Goal: Information Seeking & Learning: Find specific fact

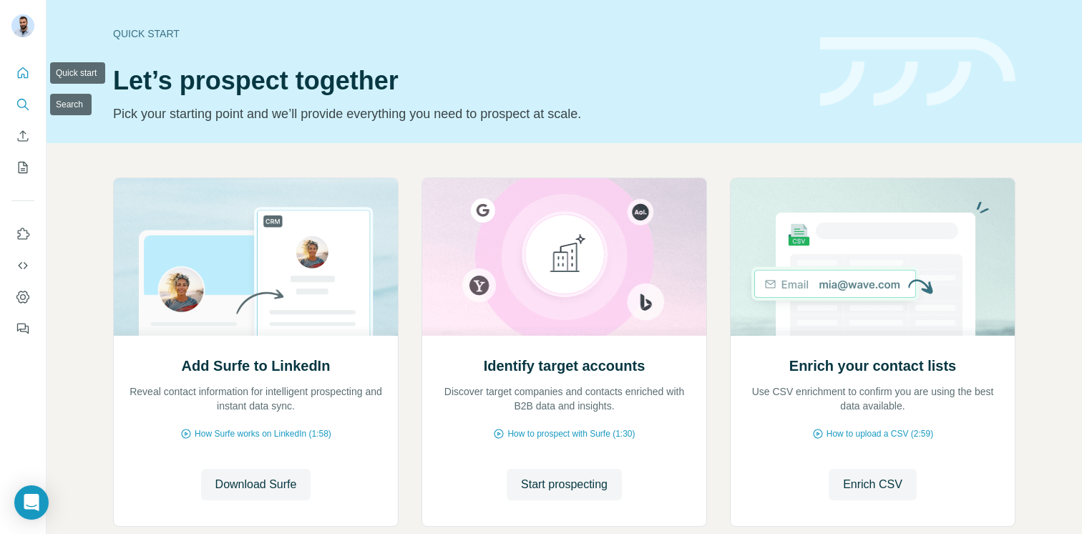
click at [26, 101] on icon "Search" at bounding box center [23, 104] width 14 height 14
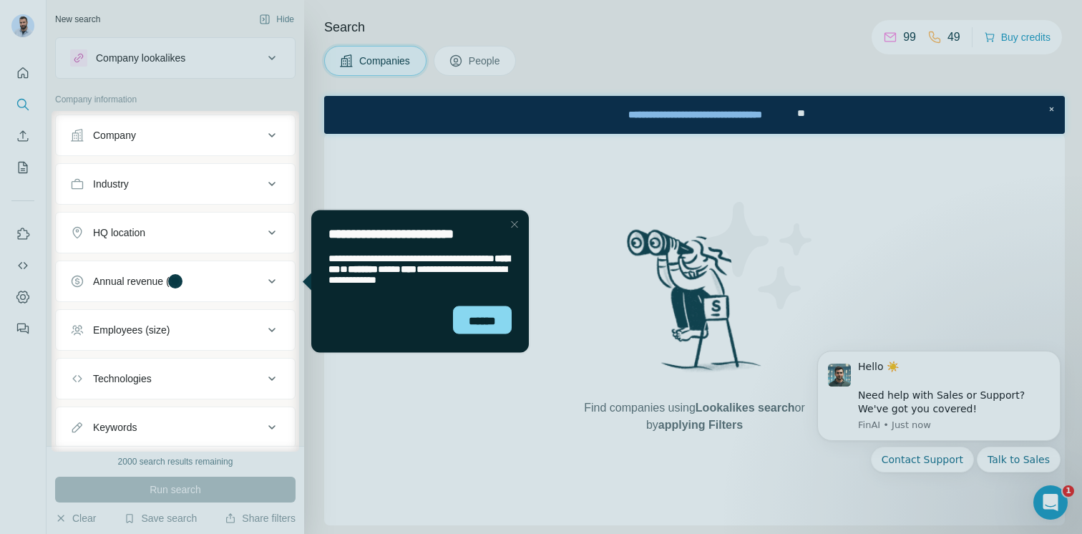
click at [516, 224] on div "Close Step" at bounding box center [514, 223] width 17 height 17
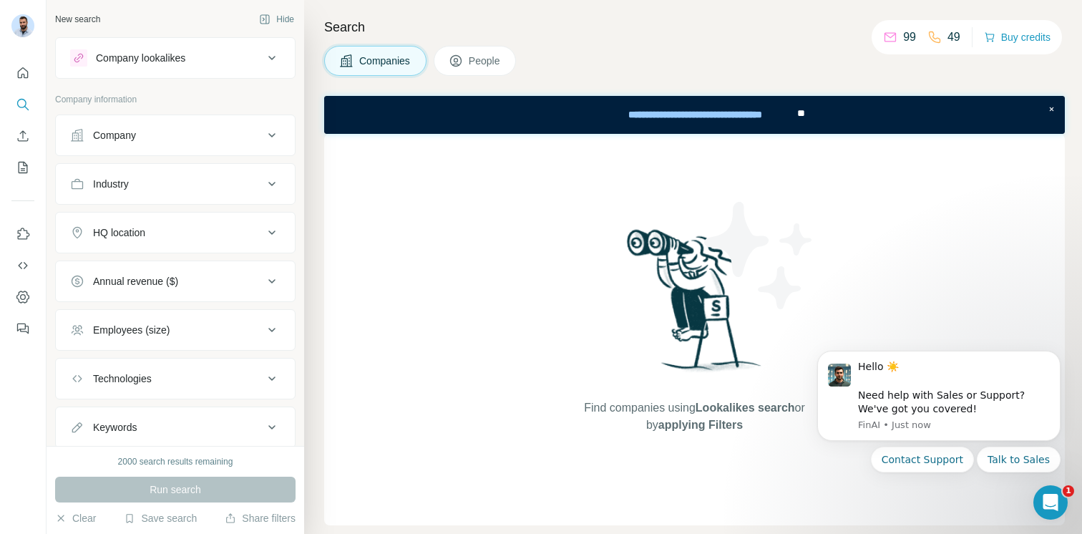
click at [173, 130] on div "Company" at bounding box center [166, 135] width 193 height 14
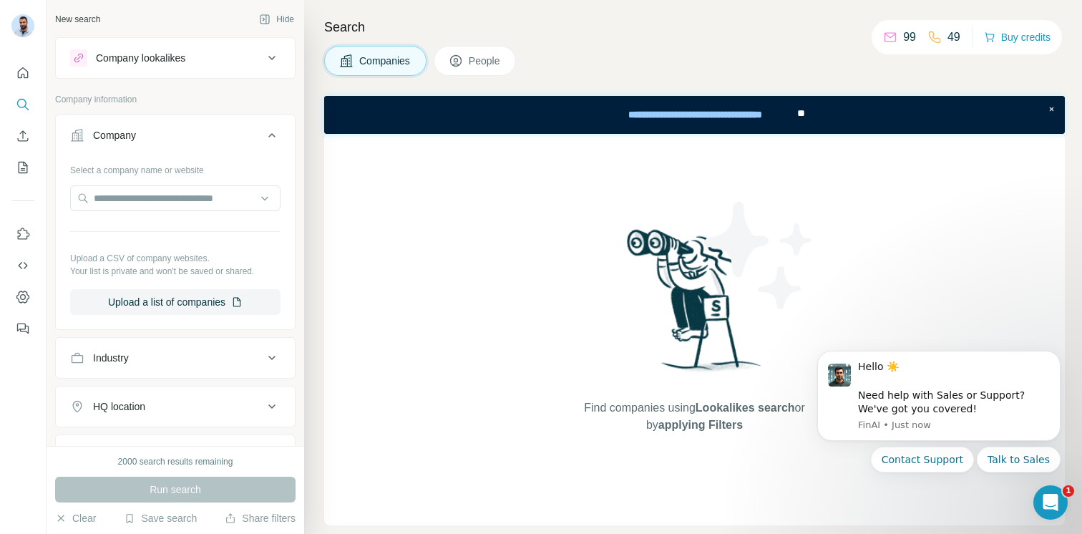
click at [131, 140] on div "Company" at bounding box center [114, 135] width 43 height 14
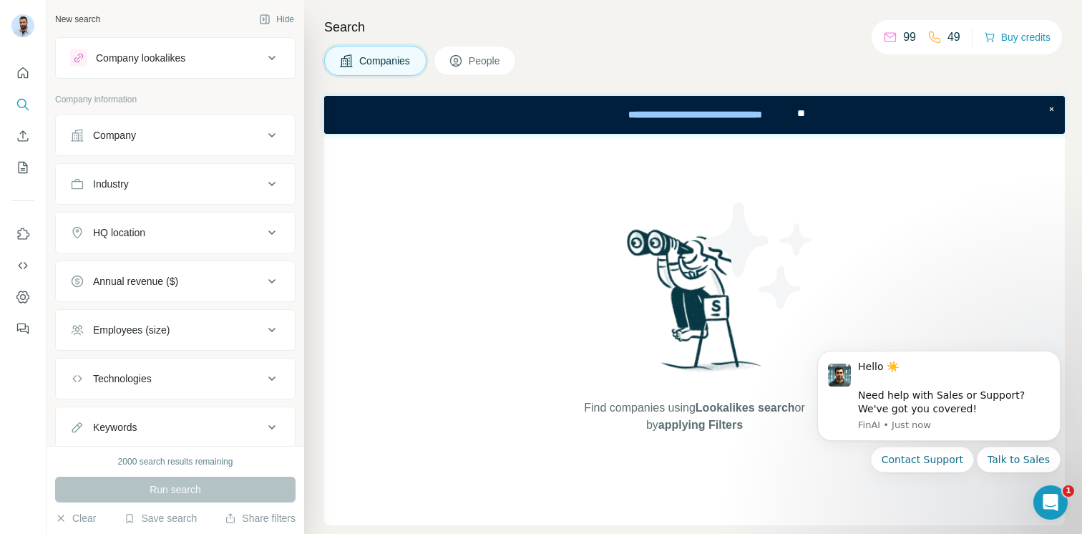
click at [131, 140] on div "Company" at bounding box center [114, 135] width 43 height 14
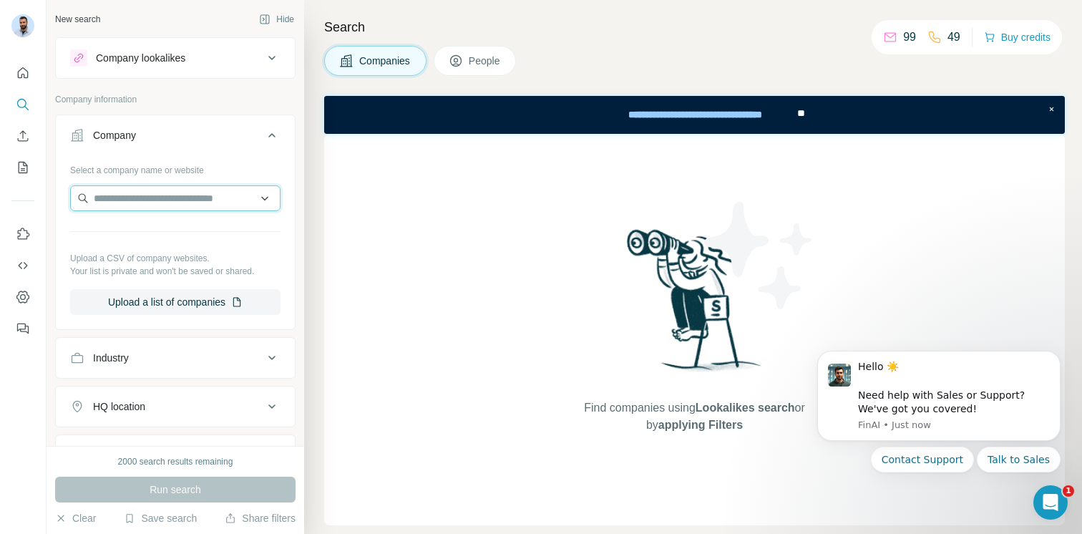
click at [191, 191] on input "text" at bounding box center [175, 198] width 210 height 26
click at [212, 150] on button "Company" at bounding box center [175, 138] width 239 height 40
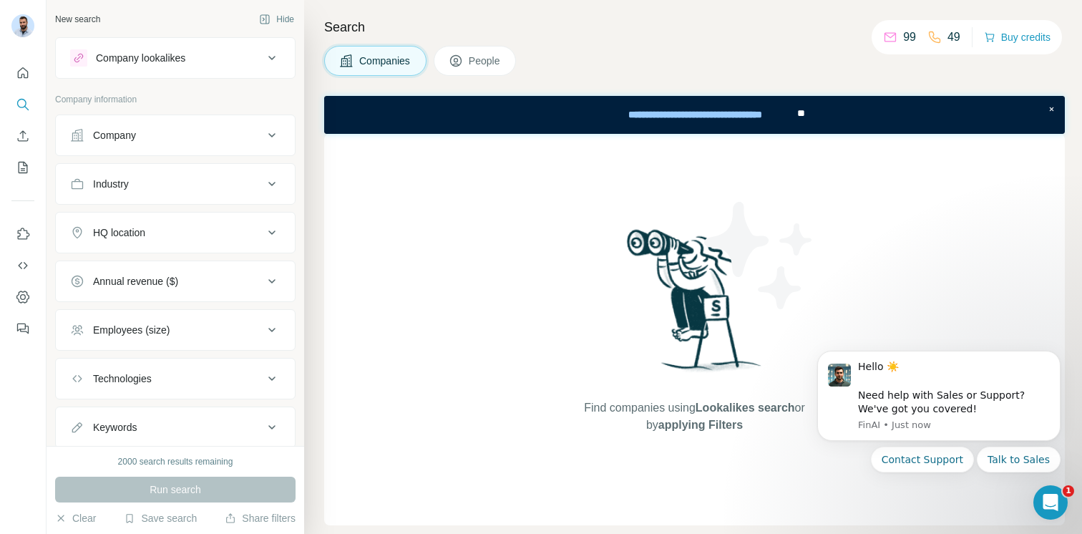
click at [215, 146] on button "Company" at bounding box center [175, 135] width 239 height 34
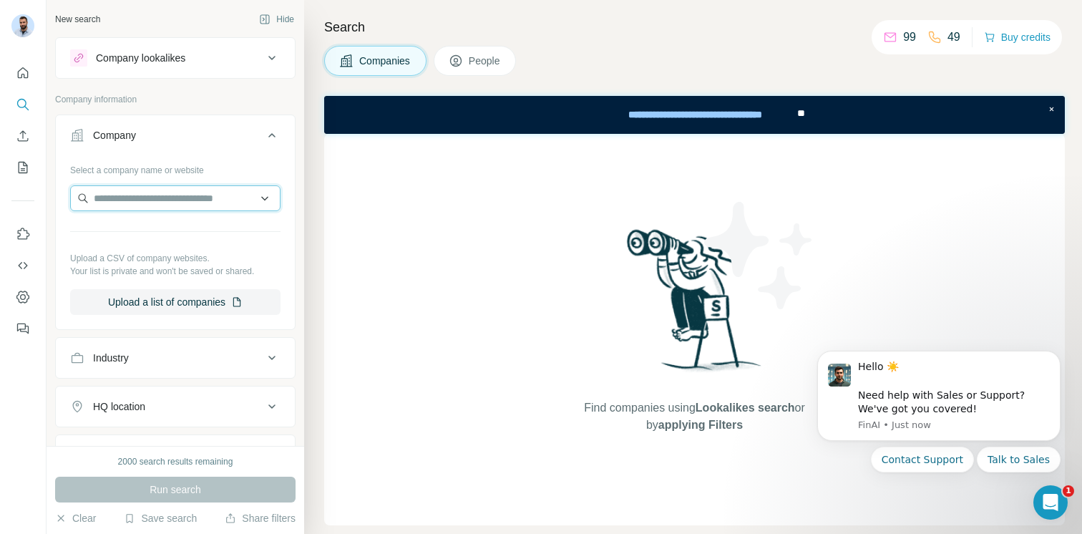
click at [167, 206] on input "text" at bounding box center [175, 198] width 210 height 26
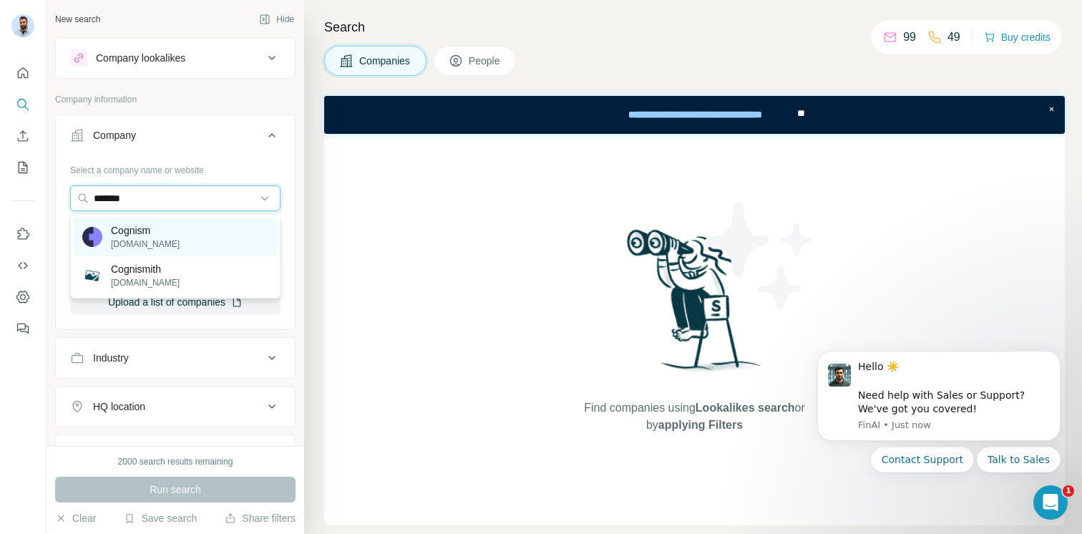
type input "*******"
click at [167, 246] on div "Cognism [DOMAIN_NAME]" at bounding box center [175, 237] width 203 height 39
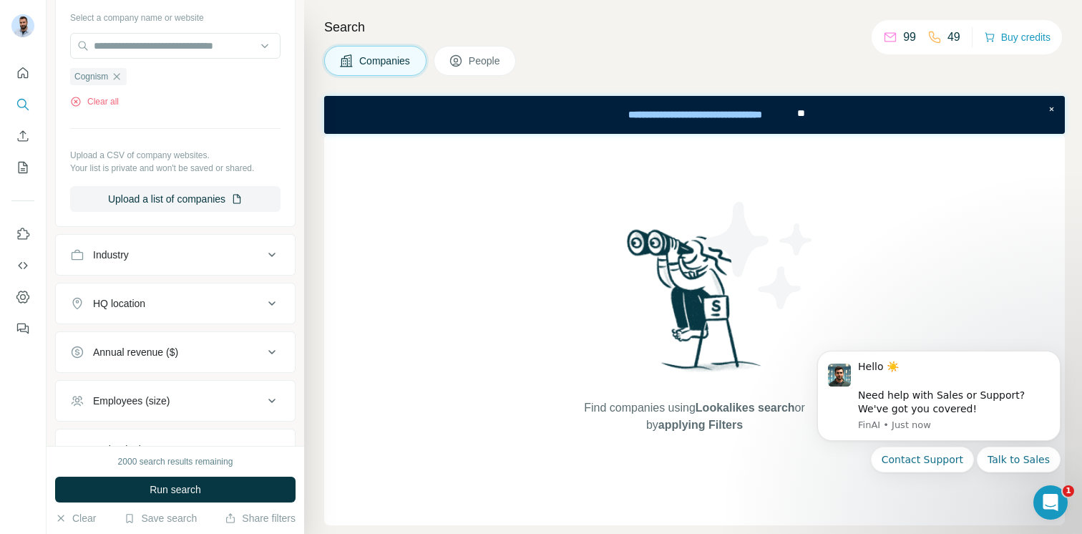
scroll to position [266, 0]
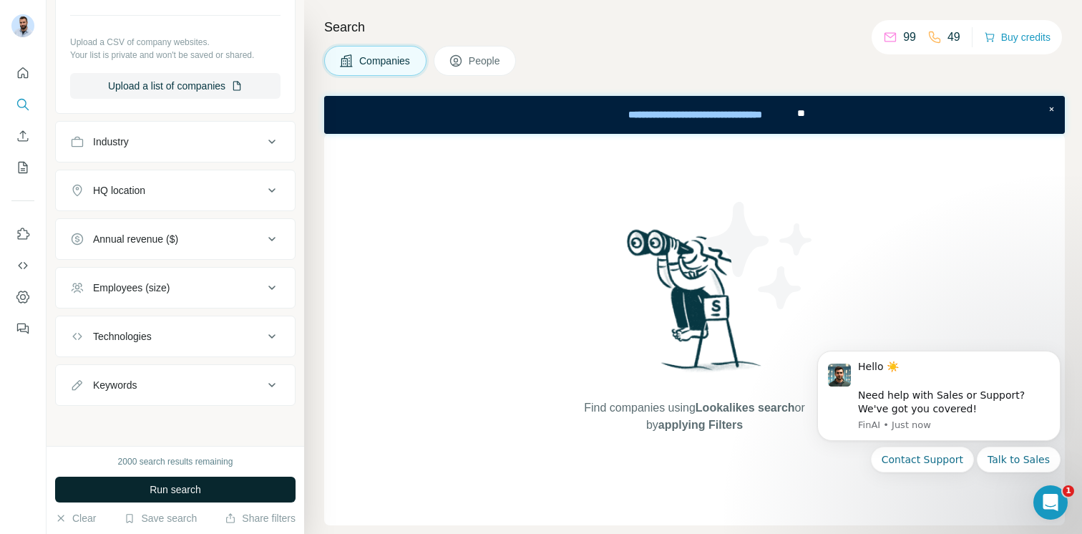
click at [187, 486] on span "Run search" at bounding box center [176, 489] width 52 height 14
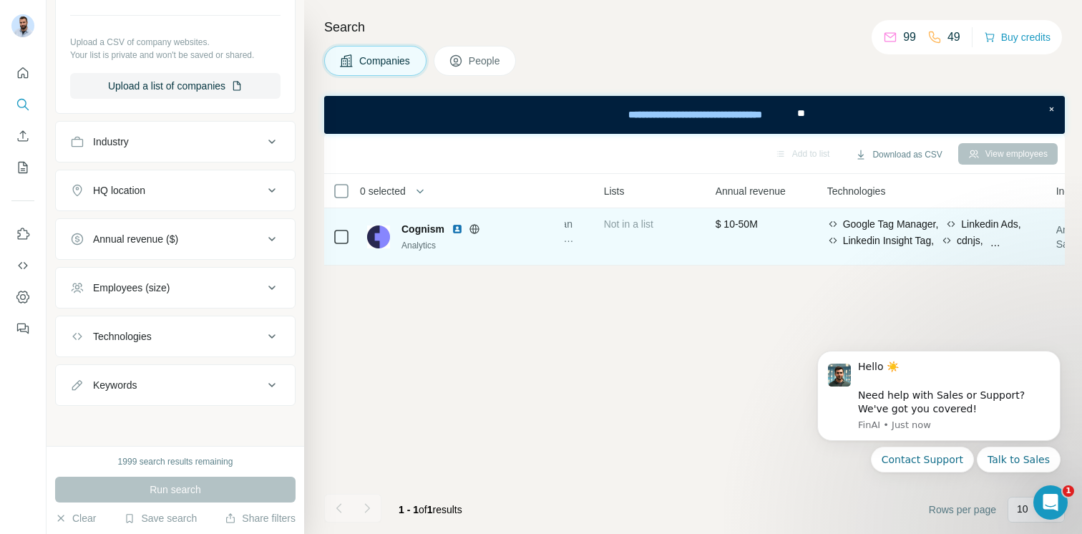
scroll to position [0, 571]
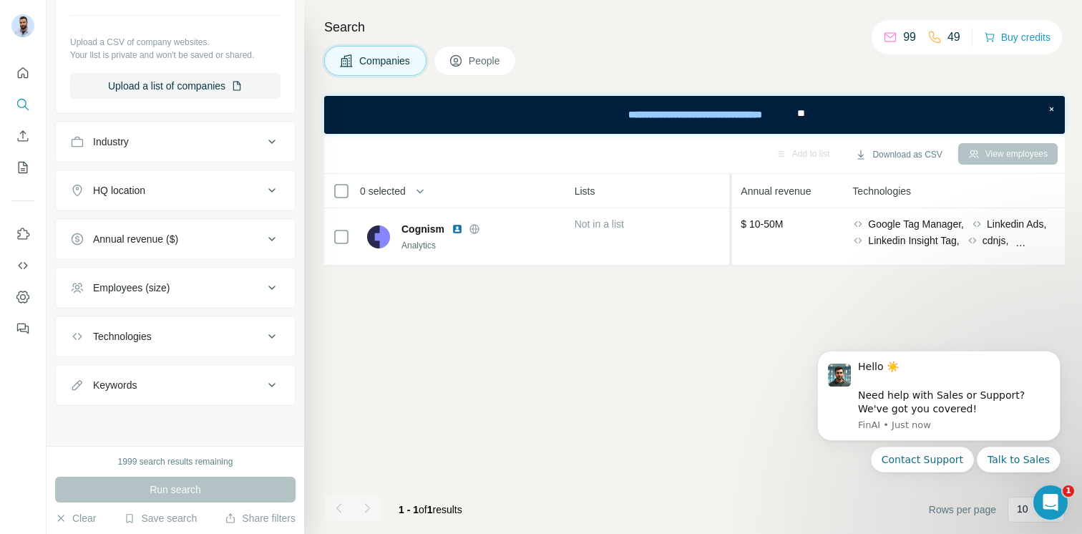
drag, startPoint x: 684, startPoint y: 226, endPoint x: 738, endPoint y: 226, distance: 54.4
click at [739, 226] on table "0 selected Companies Employees Size HQ location About Lists Annual revenue Tech…" at bounding box center [642, 220] width 1778 height 92
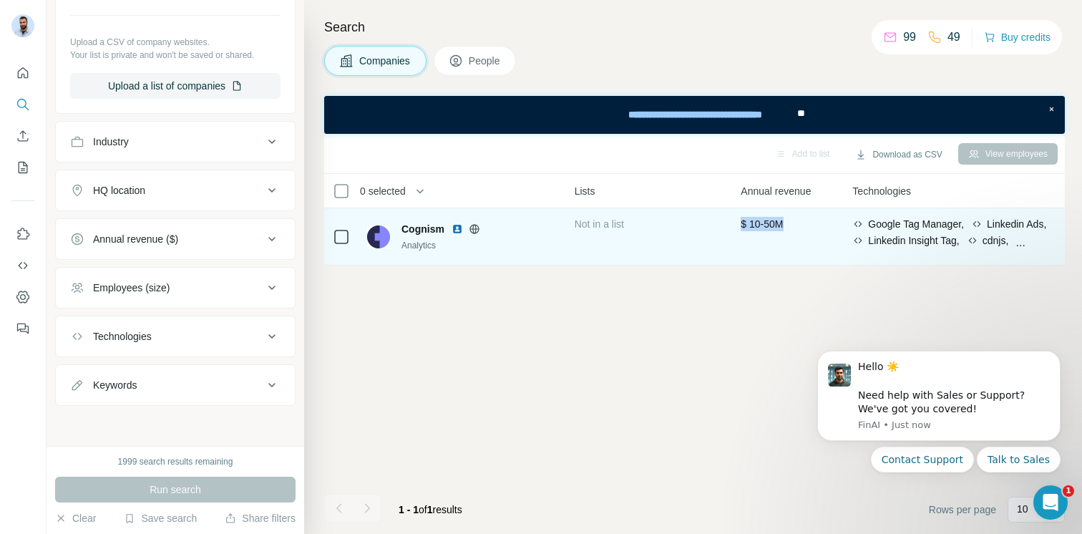
drag, startPoint x: 807, startPoint y: 221, endPoint x: 742, endPoint y: 218, distance: 65.9
click at [742, 218] on td "$ 10-50M" at bounding box center [788, 236] width 112 height 57
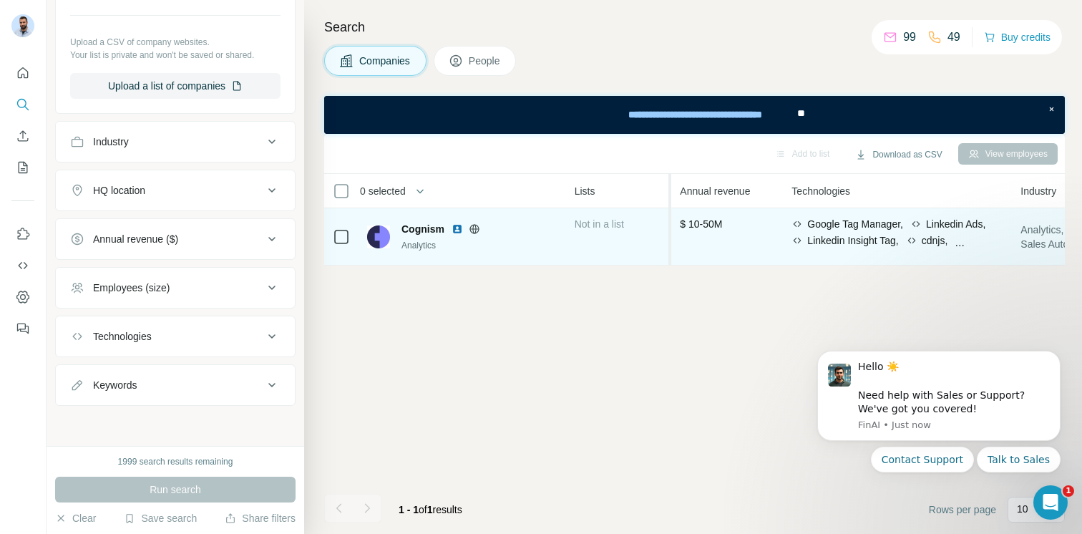
drag, startPoint x: 736, startPoint y: 217, endPoint x: 678, endPoint y: 218, distance: 58.0
click at [678, 218] on table "0 selected Companies Employees Size HQ location About Lists Annual revenue Tech…" at bounding box center [611, 220] width 1717 height 92
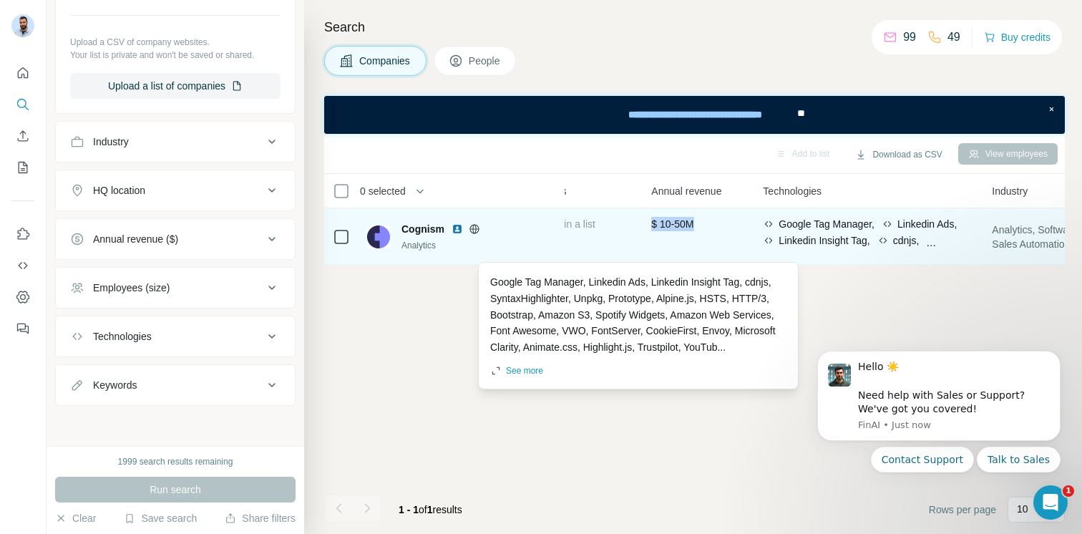
scroll to position [0, 550]
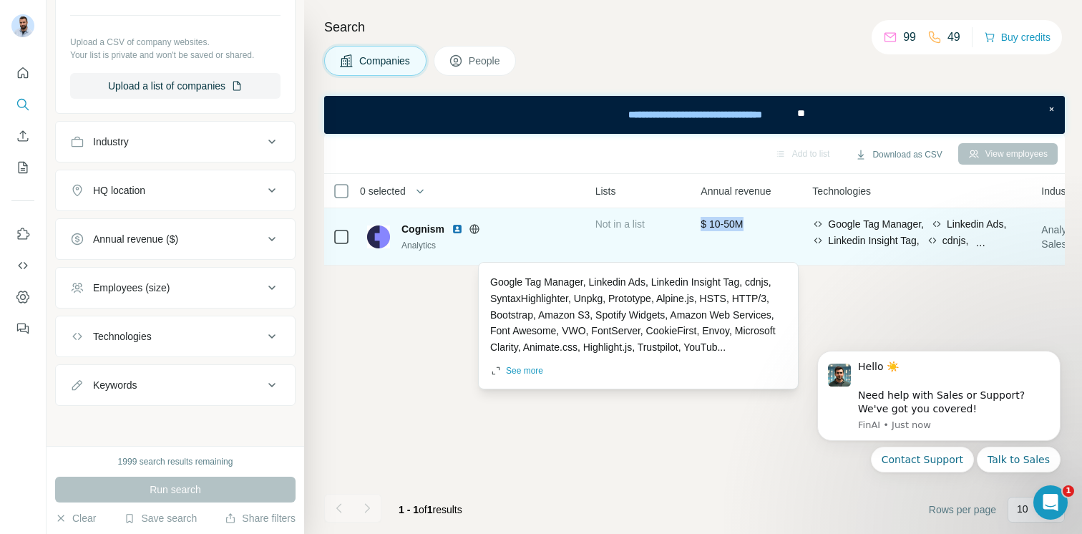
click at [804, 221] on td "$ 10-50M" at bounding box center [748, 236] width 112 height 57
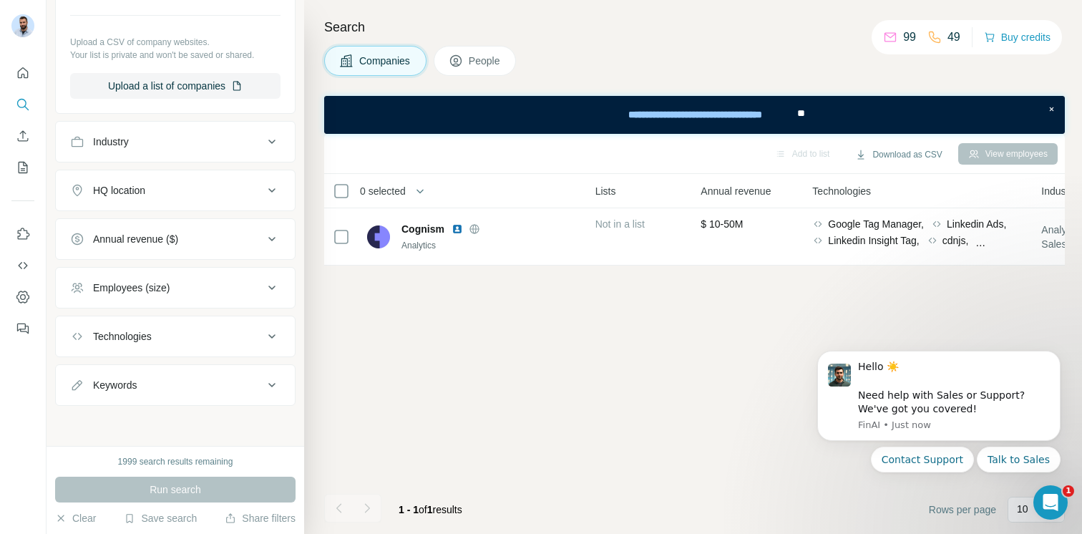
click at [837, 298] on div "Add to list Download as CSV View employees 0 selected Companies Employees Size …" at bounding box center [694, 334] width 741 height 400
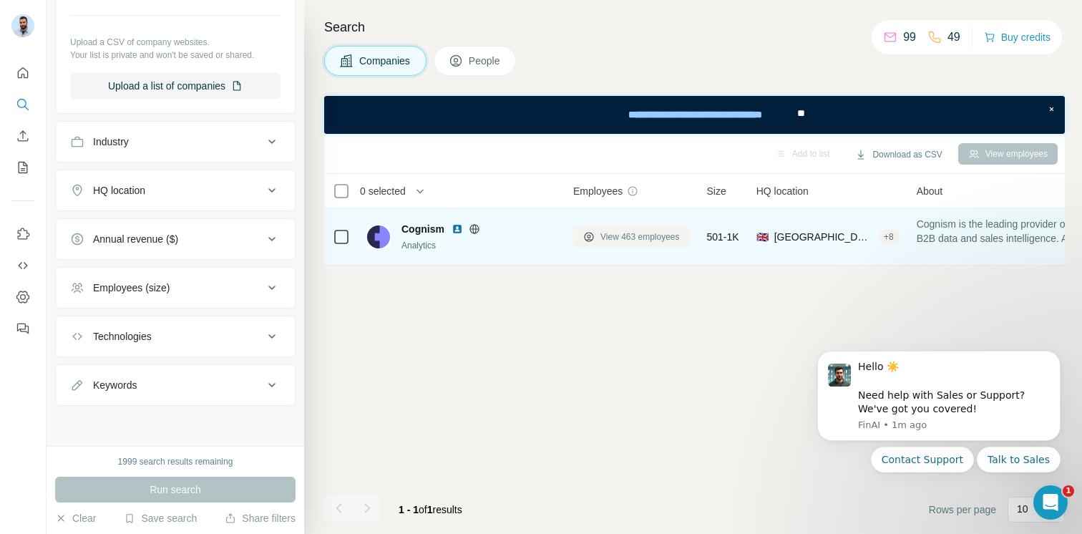
click at [611, 235] on span "View 463 employees" at bounding box center [640, 236] width 79 height 13
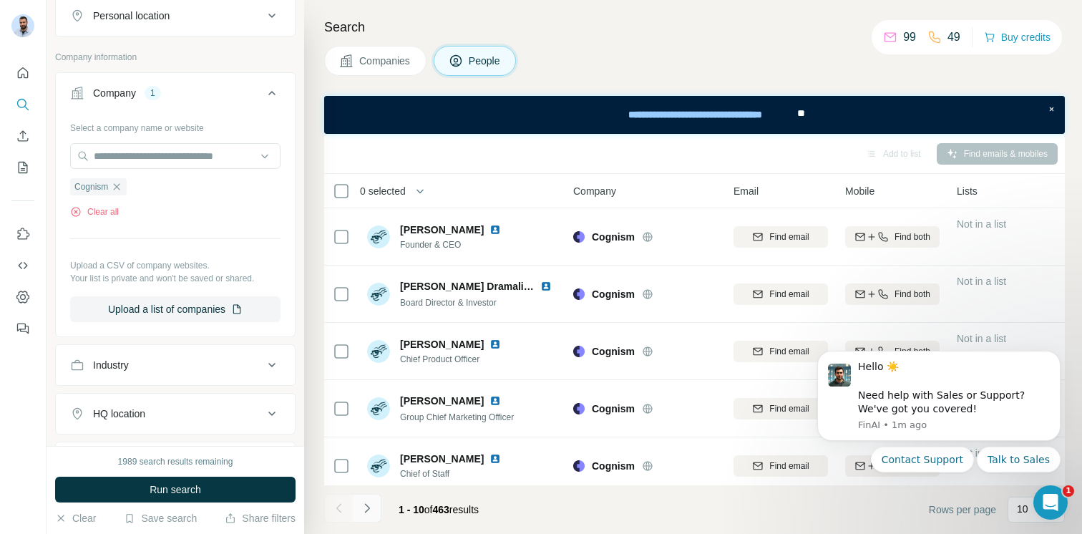
click at [374, 497] on button "Navigate to next page" at bounding box center [367, 508] width 29 height 29
click at [1053, 353] on icon "Dismiss notification" at bounding box center [1057, 355] width 8 height 8
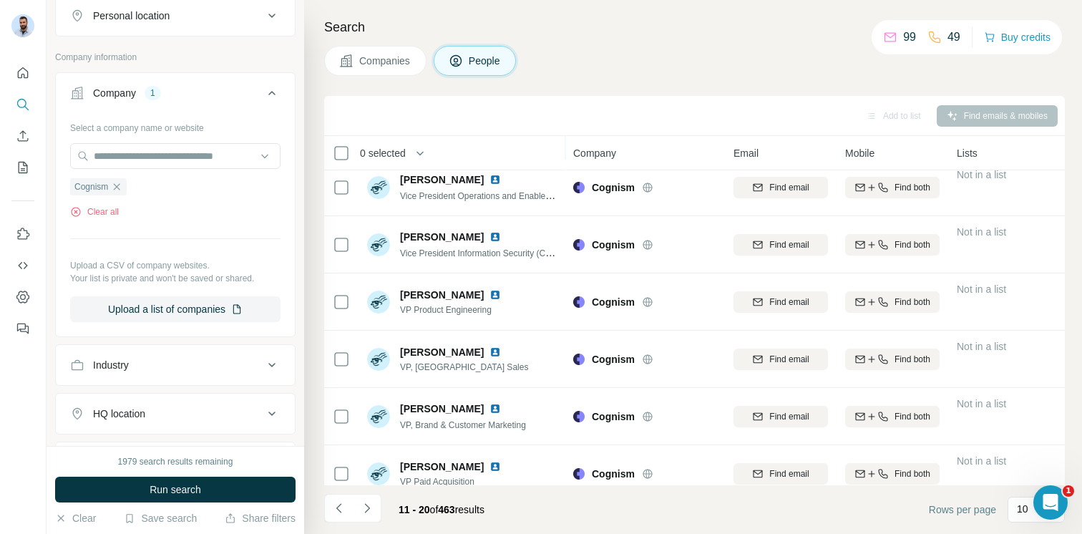
scroll to position [258, 0]
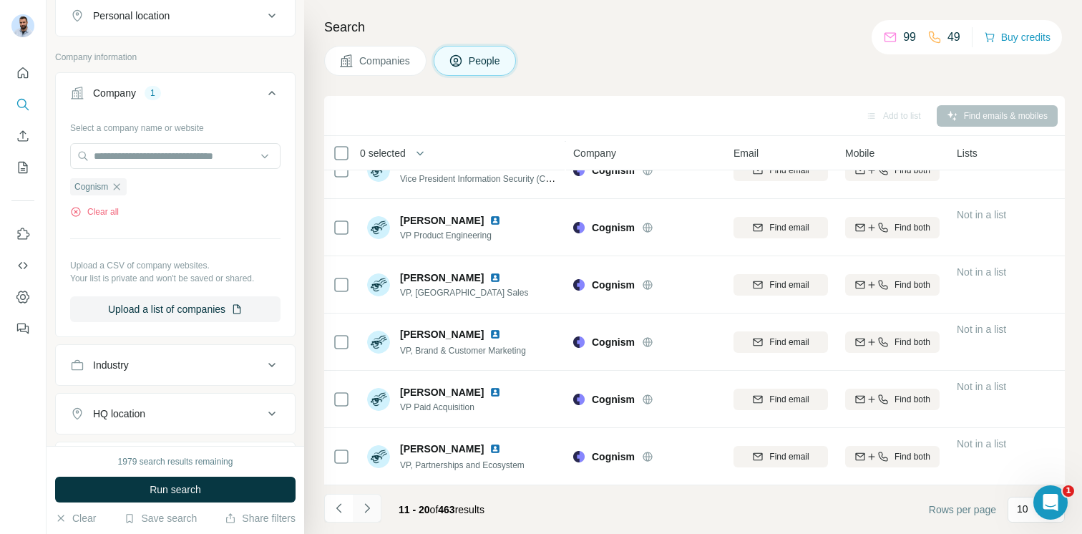
click at [377, 499] on button "Navigate to next page" at bounding box center [367, 508] width 29 height 29
click at [370, 504] on icon "Navigate to next page" at bounding box center [367, 508] width 14 height 14
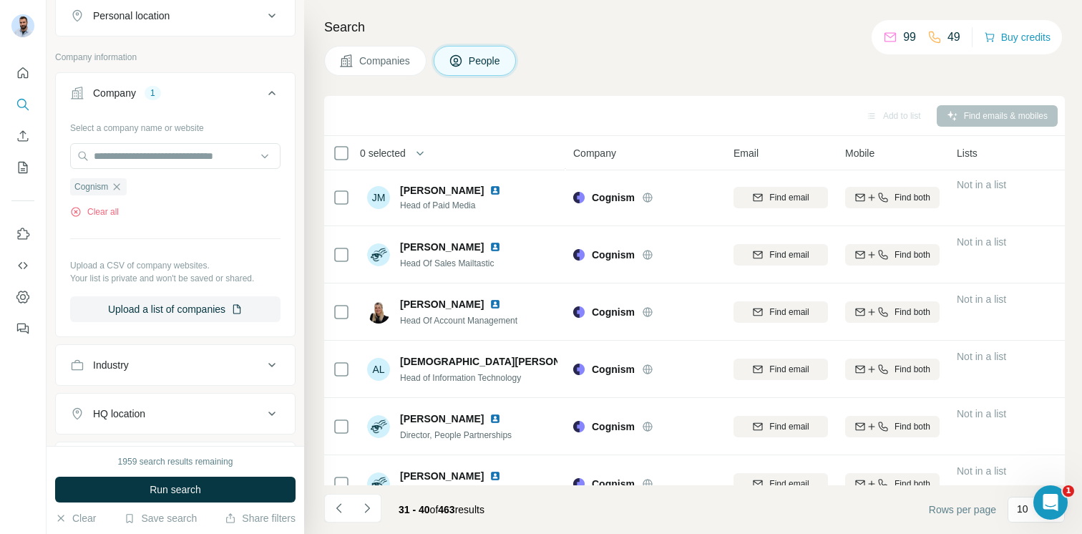
scroll to position [0, 0]
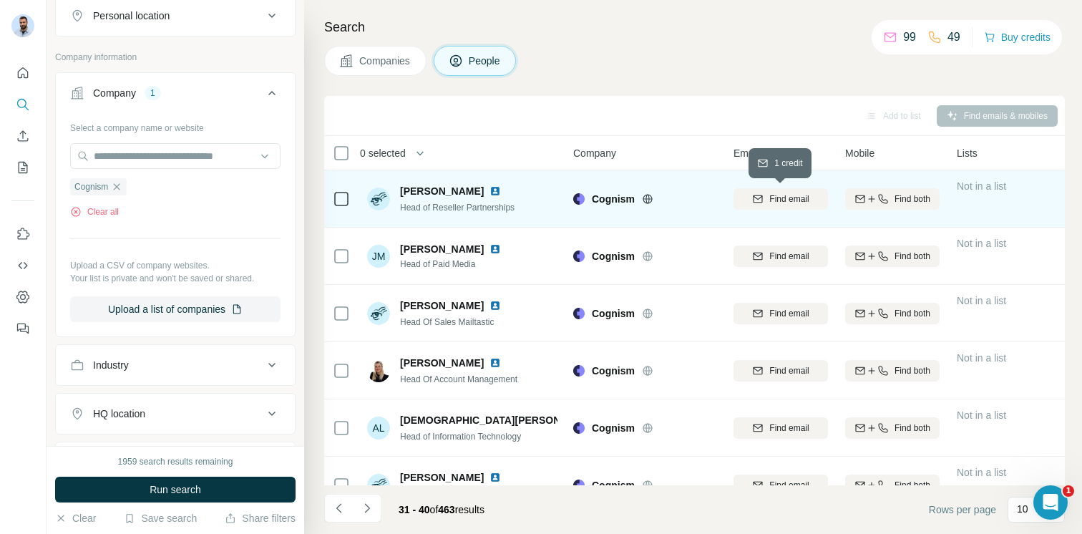
click at [806, 205] on span "Find email" at bounding box center [788, 199] width 39 height 13
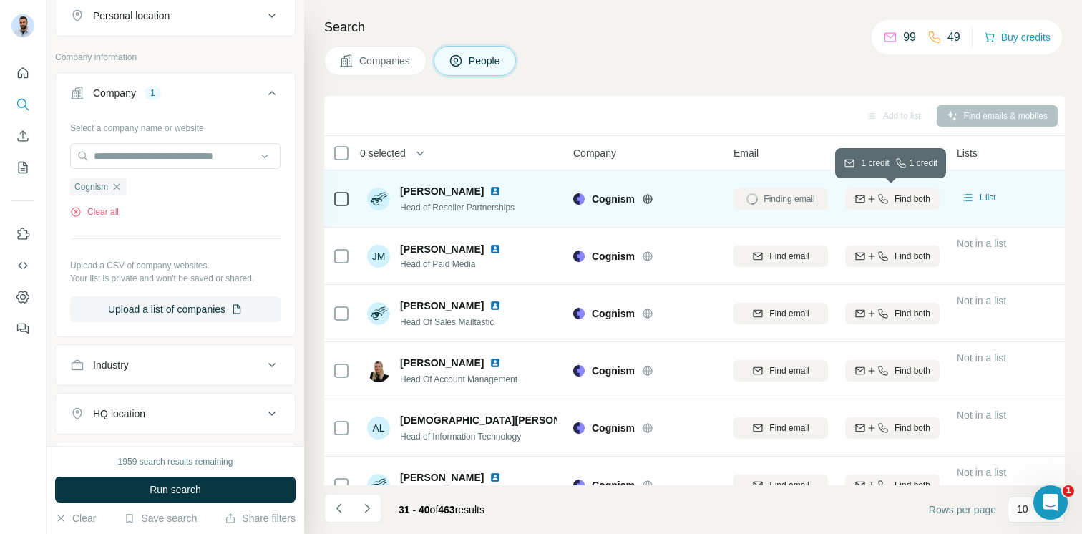
click at [880, 195] on icon "button" at bounding box center [883, 198] width 11 height 11
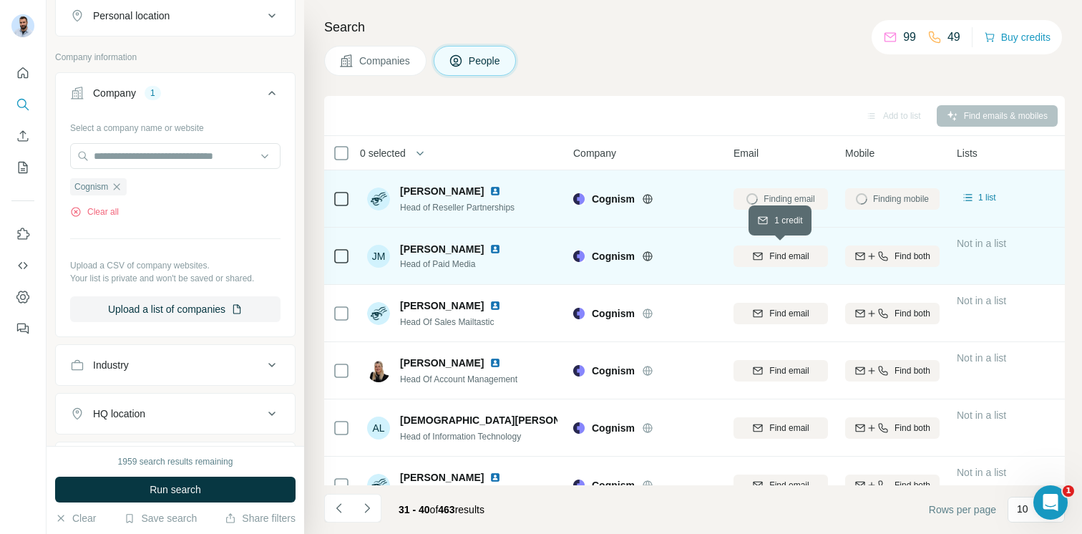
click at [792, 251] on span "Find email" at bounding box center [788, 256] width 39 height 13
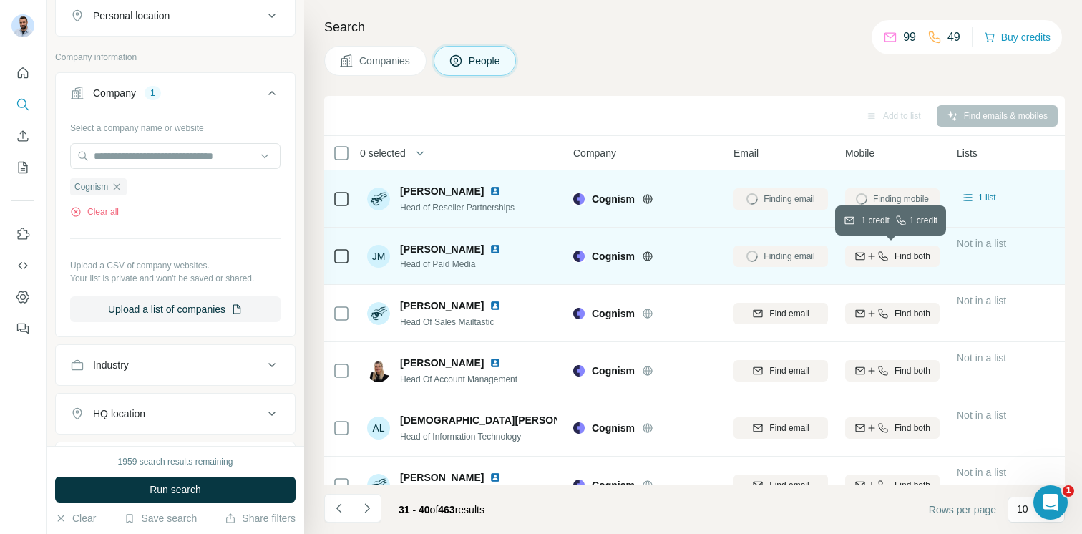
click at [879, 251] on icon "button" at bounding box center [883, 256] width 11 height 11
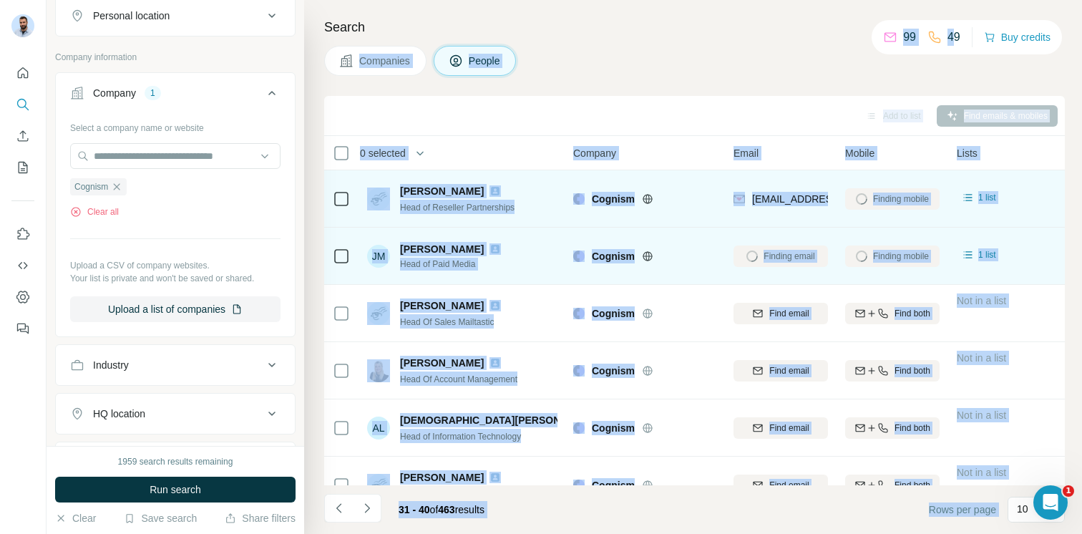
drag, startPoint x: 860, startPoint y: 19, endPoint x: 946, endPoint y: 29, distance: 87.2
click at [946, 29] on div "New search Hide Company lookalikes Personal information Job title Seniority Dep…" at bounding box center [565, 267] width 1036 height 534
click at [948, 29] on p "49" at bounding box center [954, 37] width 13 height 17
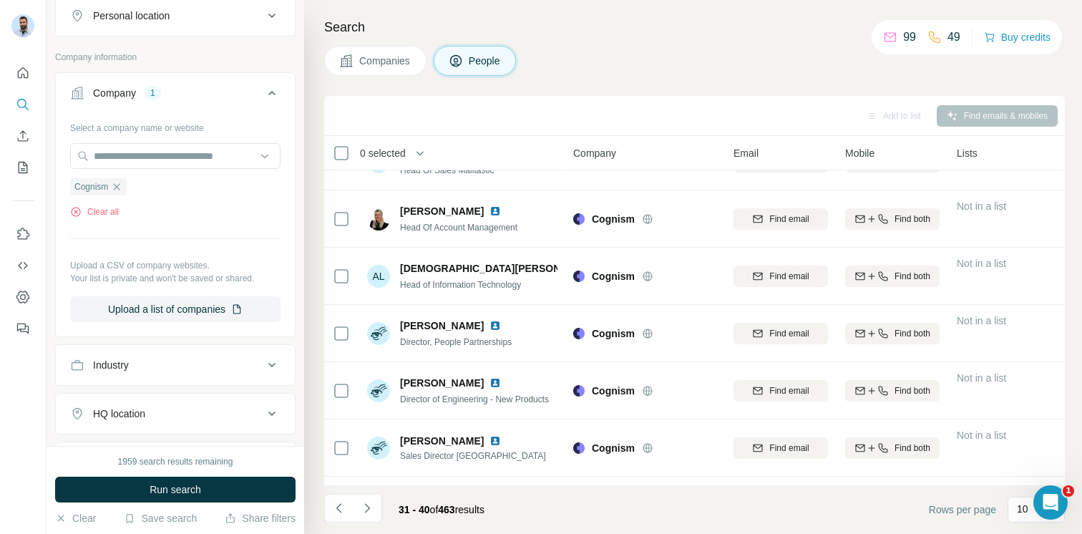
scroll to position [258, 0]
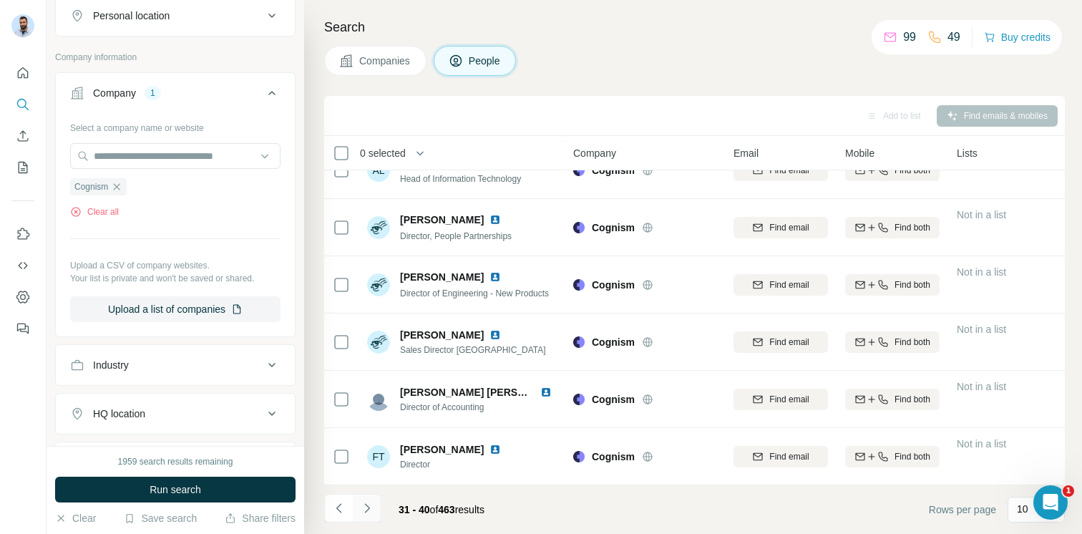
click at [366, 503] on icon "Navigate to next page" at bounding box center [367, 508] width 14 height 14
click at [371, 515] on button "Navigate to next page" at bounding box center [367, 508] width 29 height 29
click at [374, 505] on button "Navigate to next page" at bounding box center [367, 508] width 29 height 29
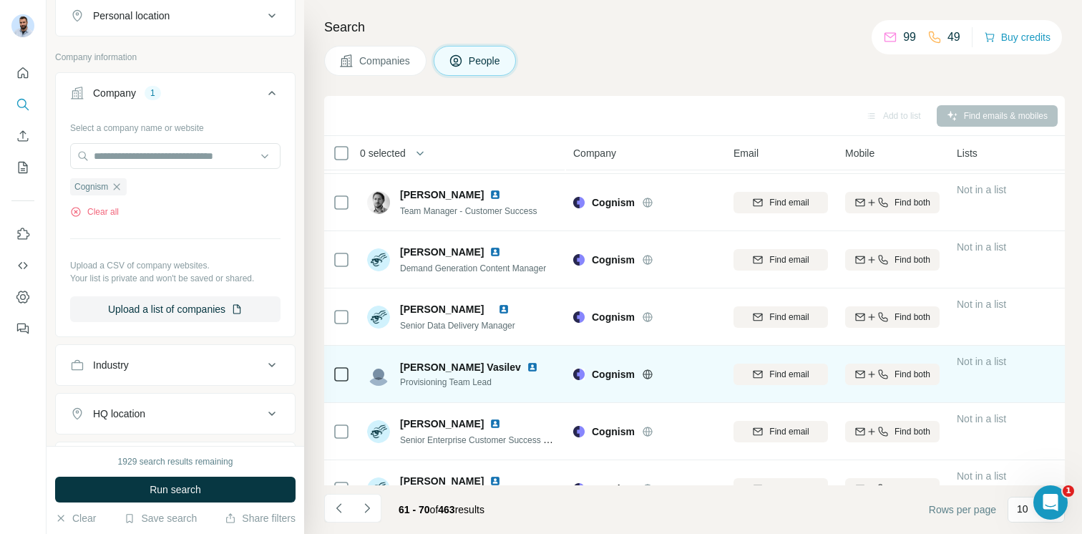
scroll to position [0, 0]
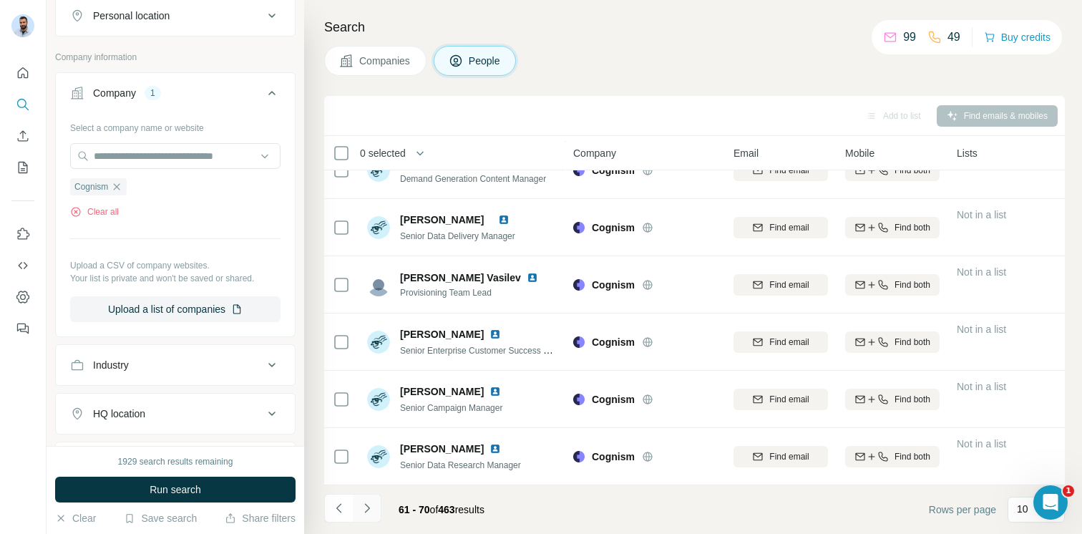
click at [370, 511] on icon "Navigate to next page" at bounding box center [367, 508] width 14 height 14
click at [374, 512] on icon "Navigate to next page" at bounding box center [367, 508] width 14 height 14
click at [374, 516] on button "Navigate to next page" at bounding box center [367, 508] width 29 height 29
click at [377, 513] on button "Navigate to next page" at bounding box center [367, 508] width 29 height 29
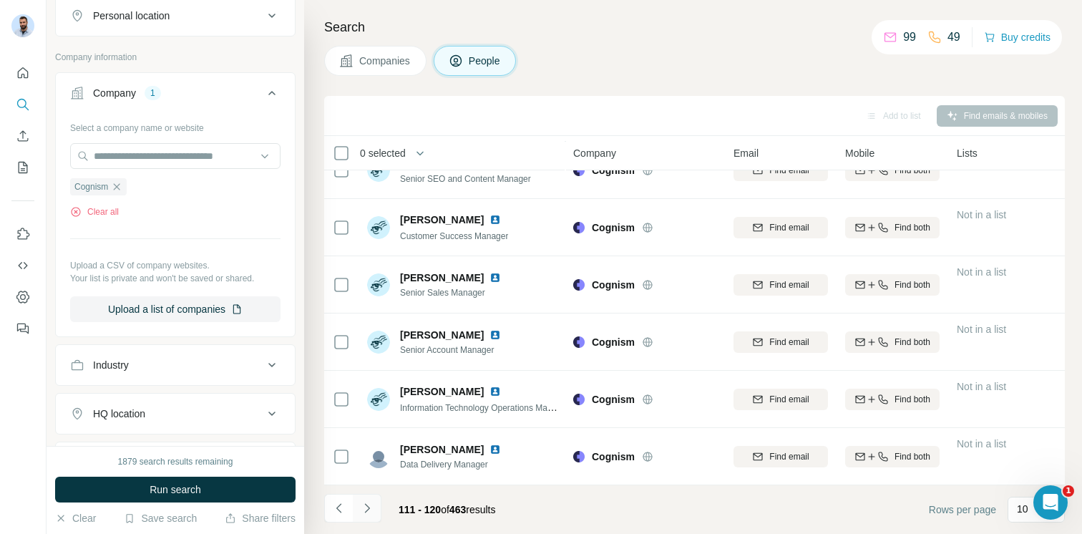
click at [377, 513] on button "Navigate to next page" at bounding box center [367, 508] width 29 height 29
click at [365, 507] on icon "Navigate to next page" at bounding box center [367, 508] width 14 height 14
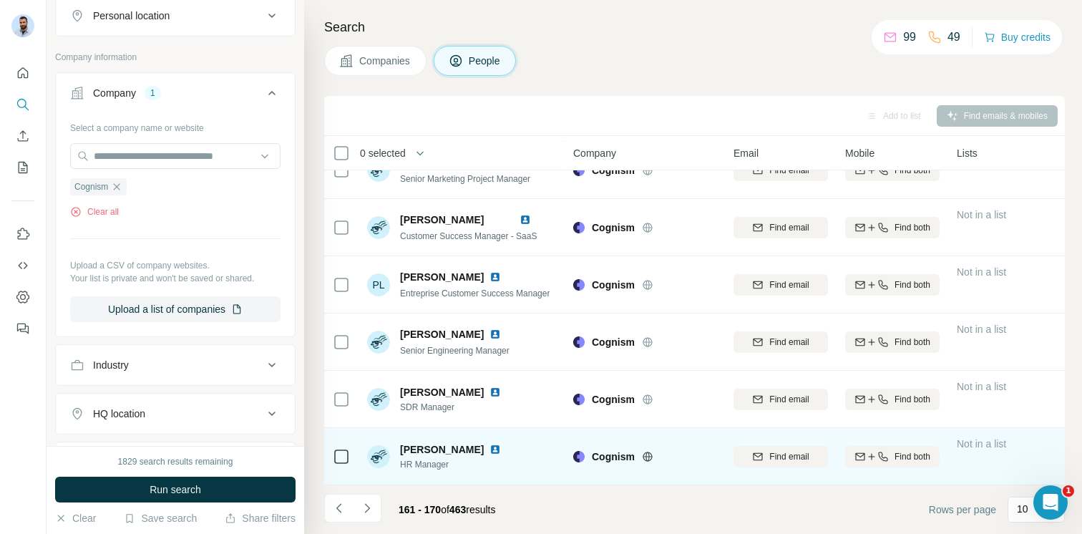
scroll to position [258, 0]
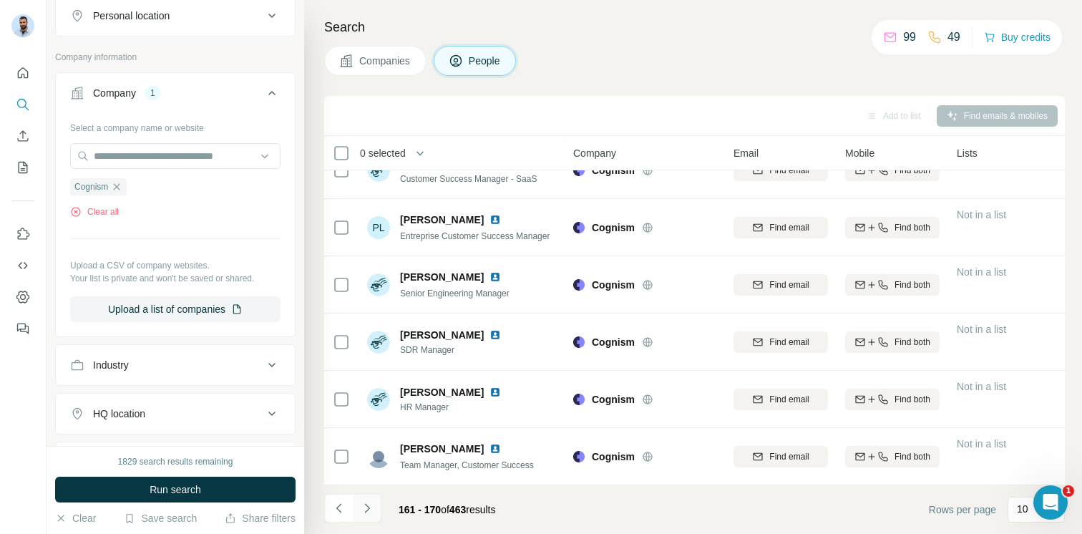
click at [371, 501] on icon "Navigate to next page" at bounding box center [367, 508] width 14 height 14
click at [369, 507] on icon "Navigate to next page" at bounding box center [367, 508] width 14 height 14
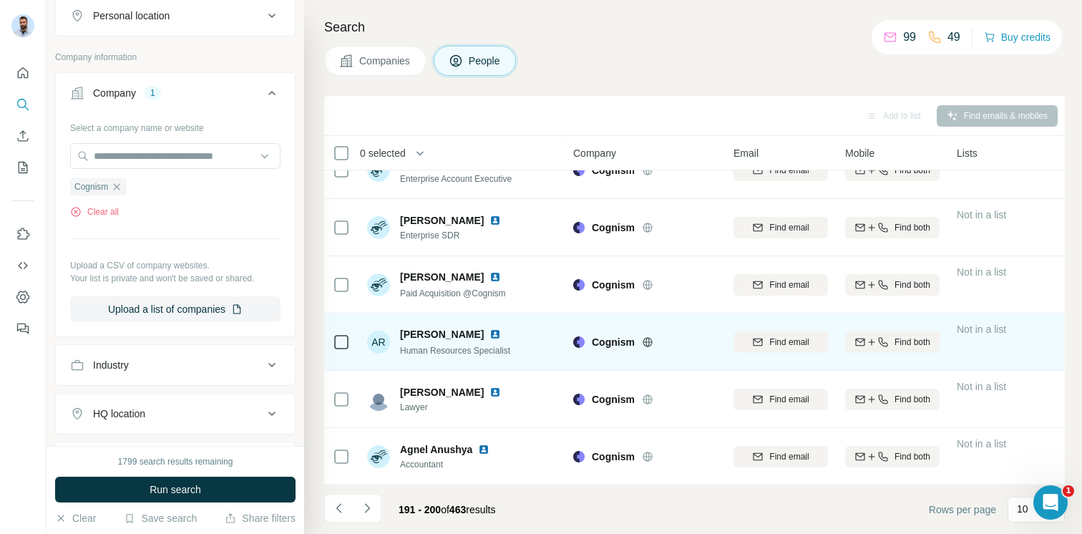
scroll to position [0, 0]
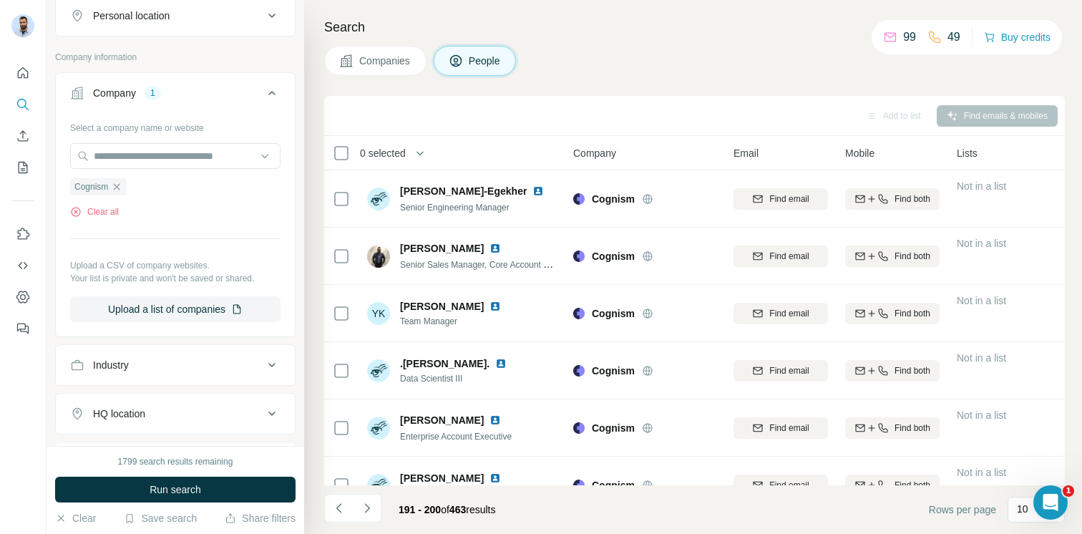
click at [234, 76] on button "Company 1" at bounding box center [175, 96] width 239 height 40
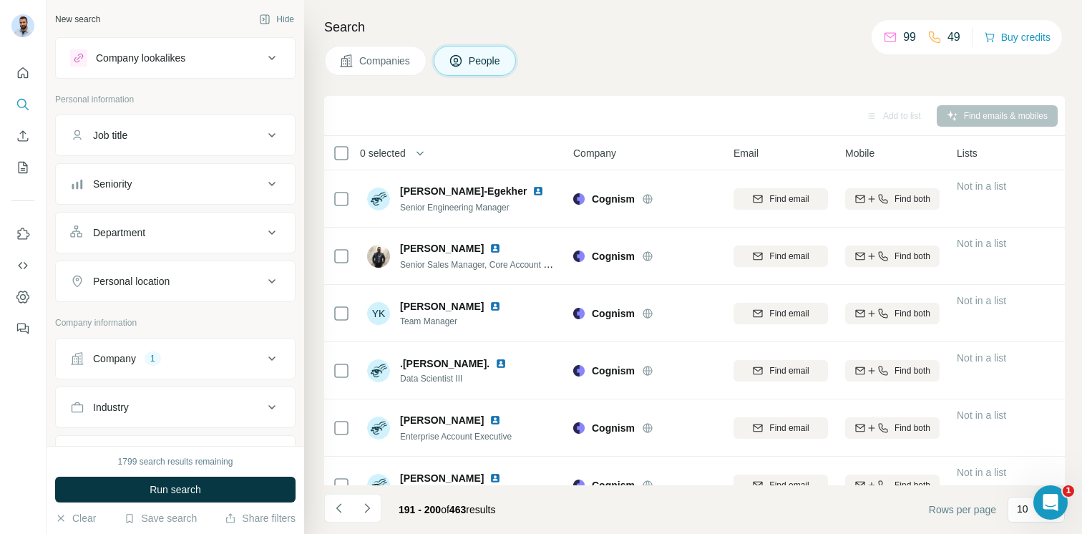
click at [219, 46] on button "Company lookalikes" at bounding box center [175, 58] width 239 height 34
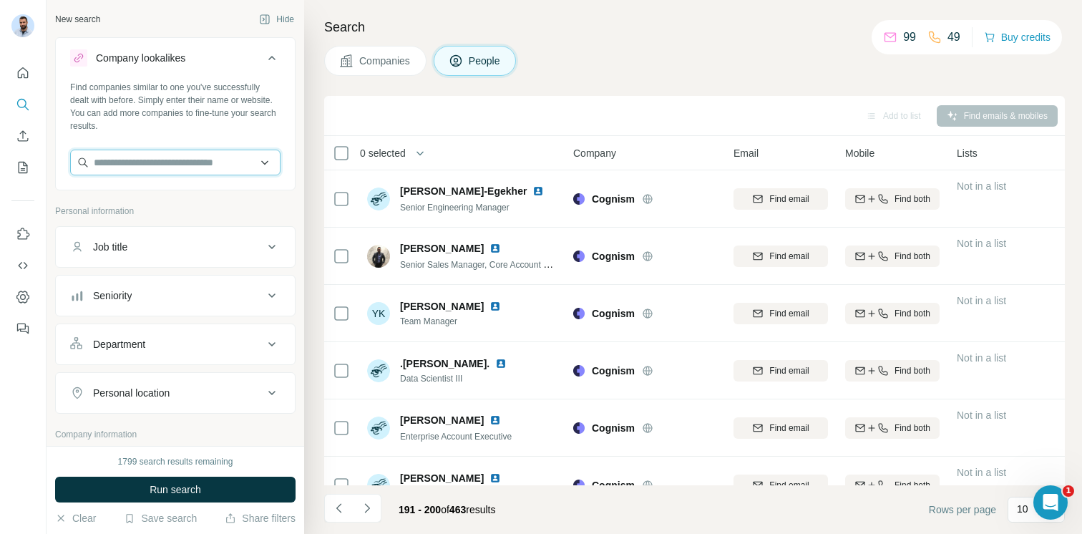
click at [170, 162] on input "text" at bounding box center [175, 163] width 210 height 26
type input "****"
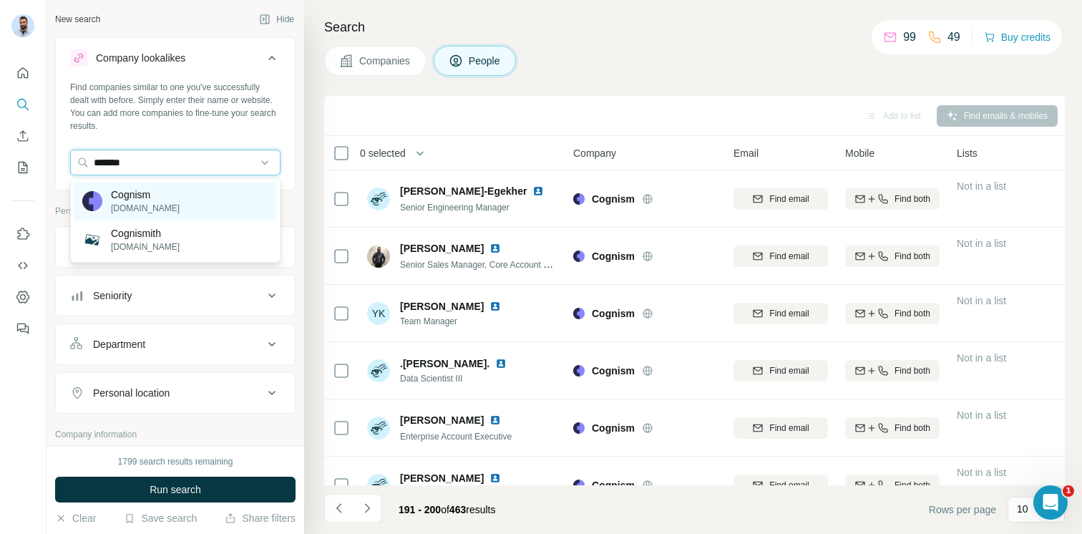
type input "*******"
click at [202, 208] on div "Cognism [DOMAIN_NAME]" at bounding box center [175, 201] width 203 height 39
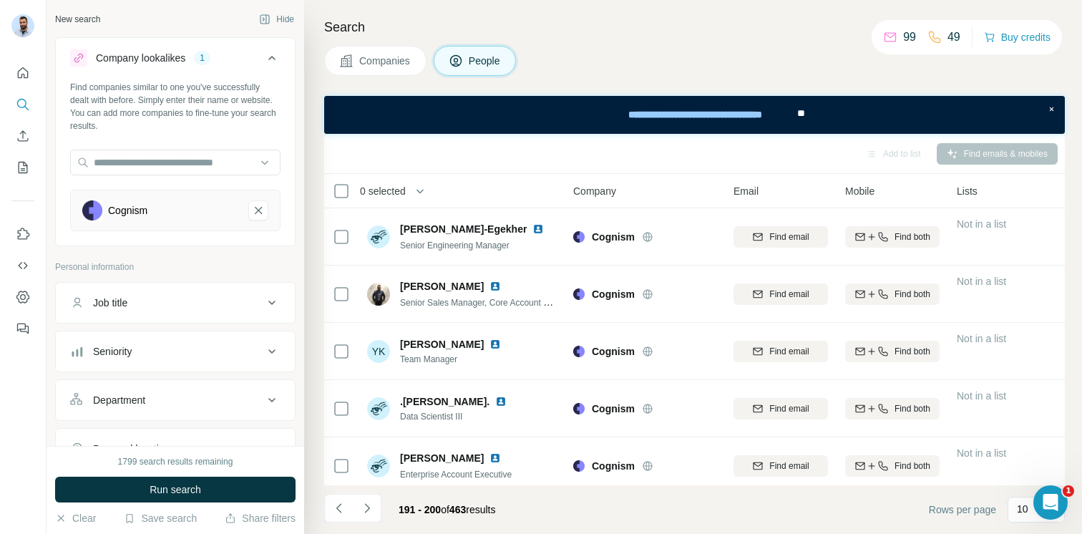
scroll to position [14, 0]
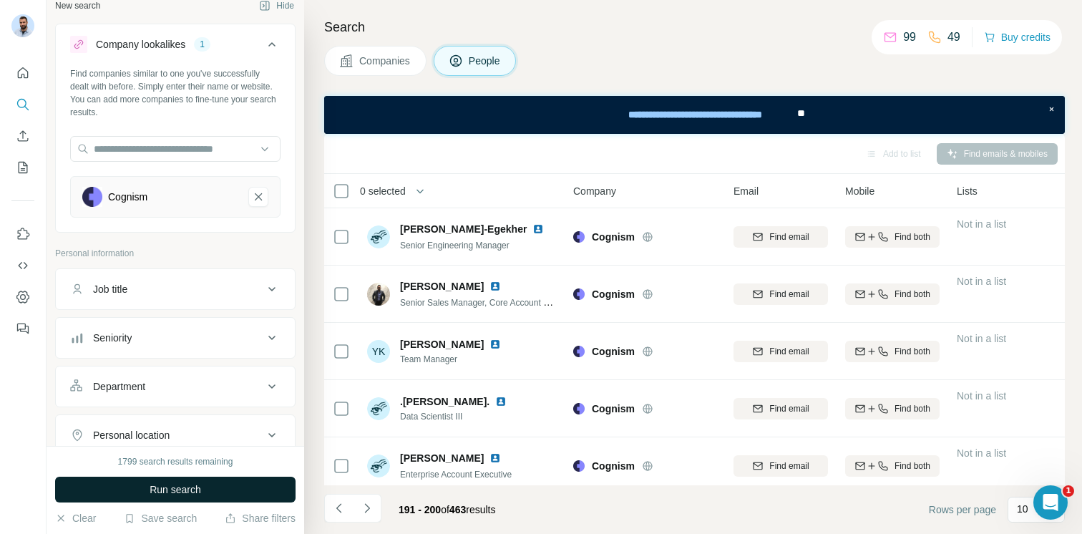
click at [206, 488] on button "Run search" at bounding box center [175, 490] width 240 height 26
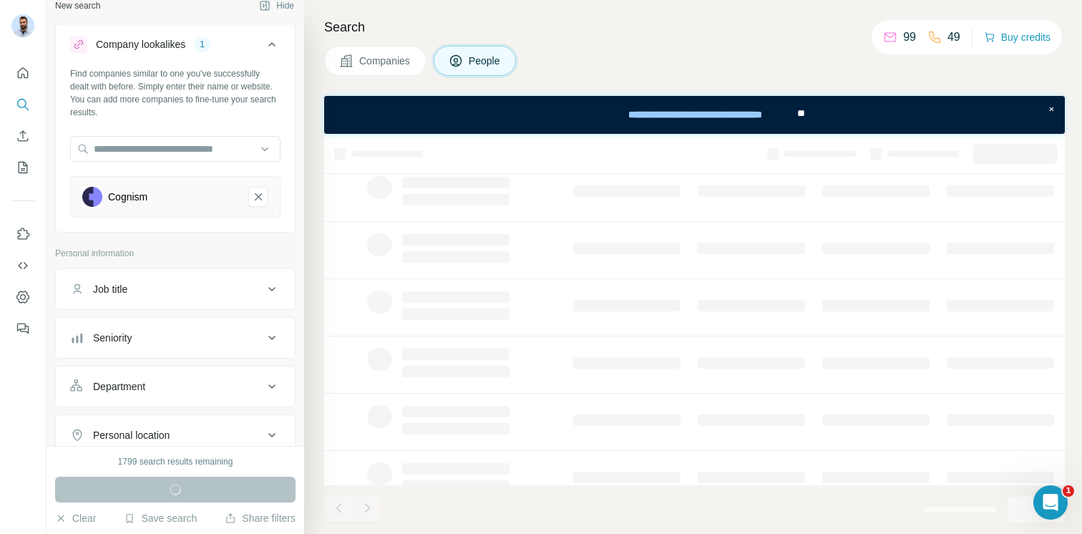
scroll to position [0, 0]
